Goal: Find specific page/section: Find specific page/section

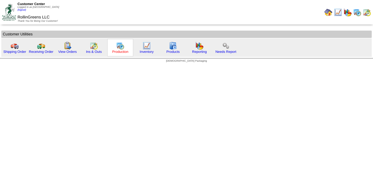
click at [114, 50] on div "Production" at bounding box center [120, 47] width 26 height 17
click at [114, 49] on div "Production" at bounding box center [120, 47] width 26 height 17
click at [125, 48] on div "Production" at bounding box center [120, 47] width 26 height 17
click at [122, 51] on link "Production" at bounding box center [120, 52] width 16 height 4
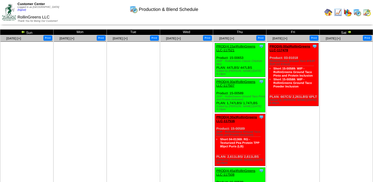
click at [345, 32] on td "Sat" at bounding box center [345, 33] width 53 height 6
click at [349, 32] on img at bounding box center [349, 32] width 4 height 4
